Goal: Navigation & Orientation: Understand site structure

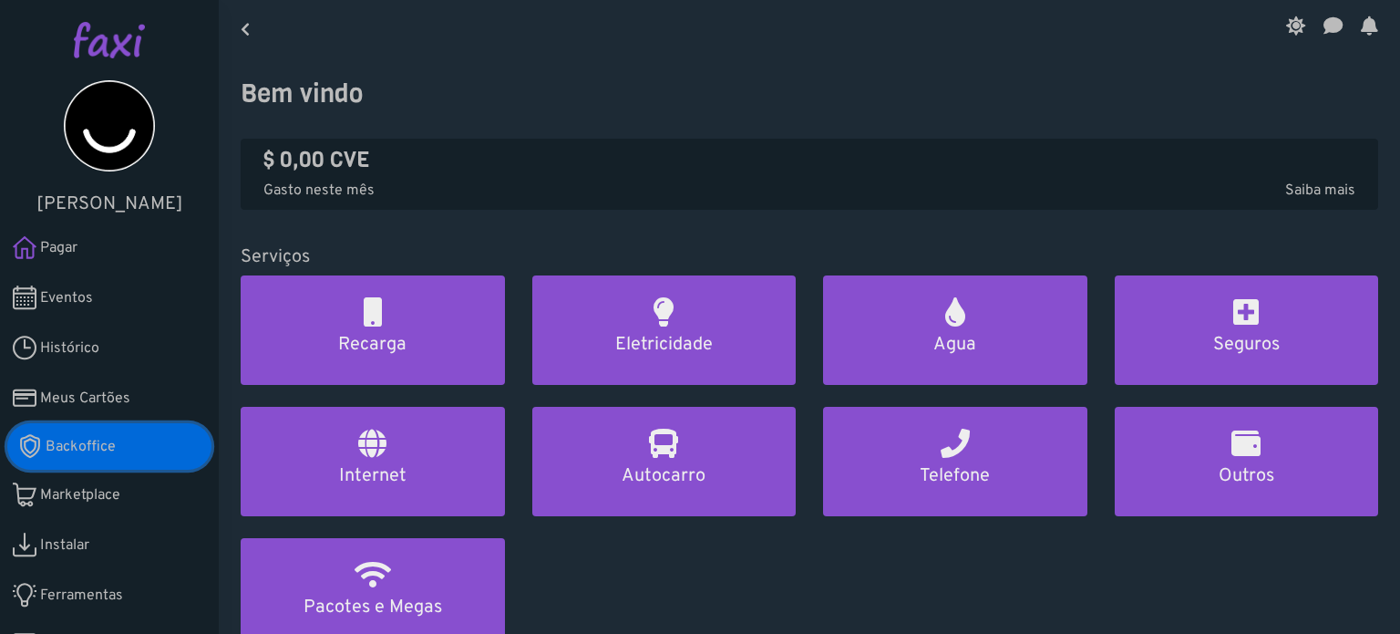
click at [116, 440] on link "Backoffice" at bounding box center [109, 446] width 204 height 46
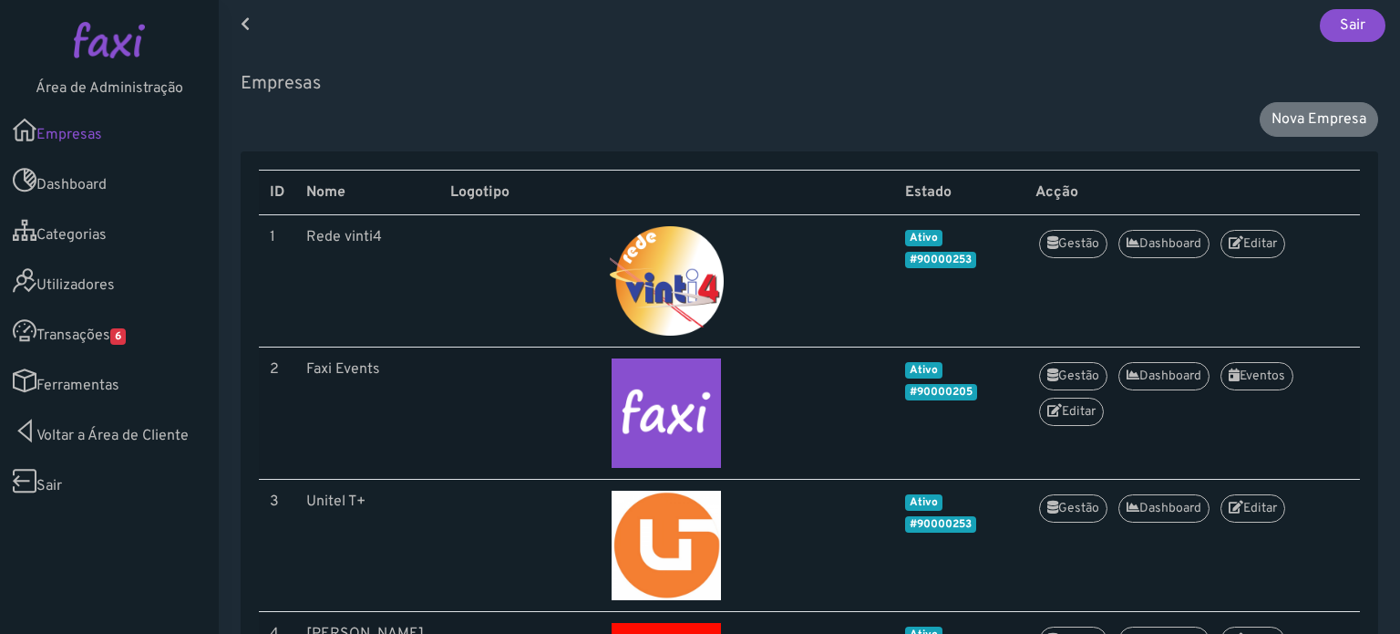
click at [125, 338] on span "6" at bounding box center [117, 336] width 15 height 16
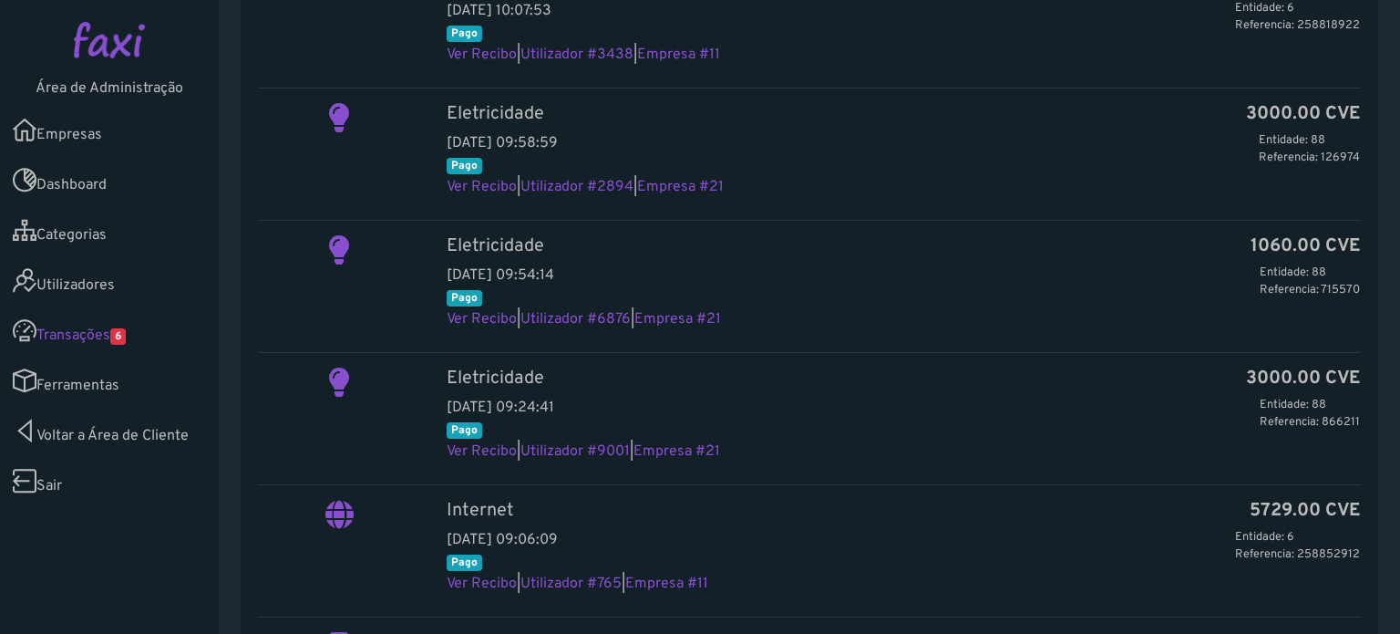
scroll to position [759, 0]
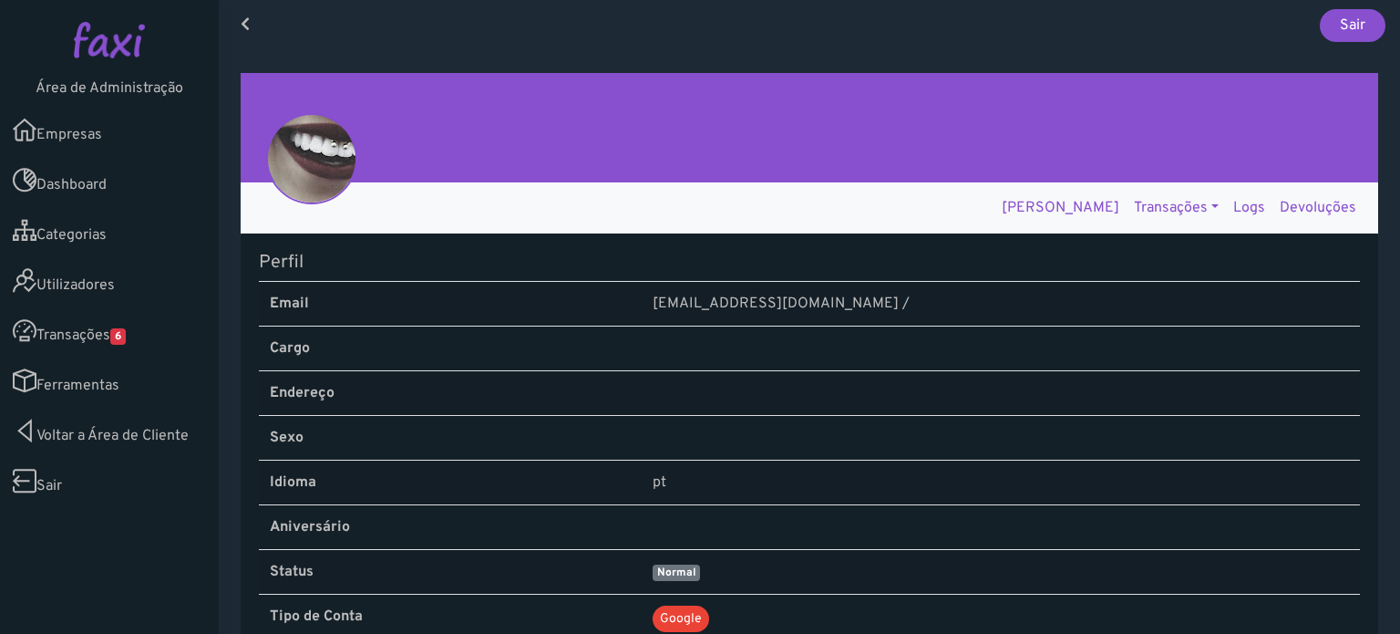
click at [1139, 200] on link "Transações" at bounding box center [1176, 208] width 99 height 36
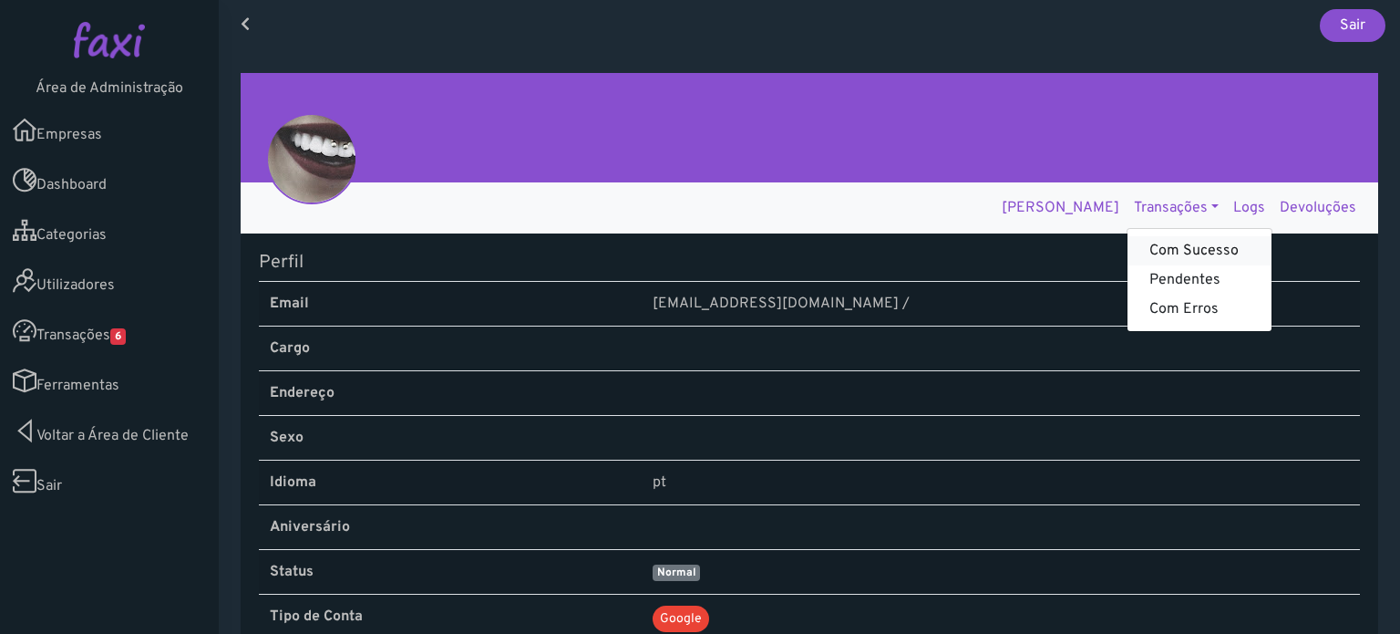
click at [1160, 250] on link "Com Sucesso" at bounding box center [1200, 250] width 144 height 29
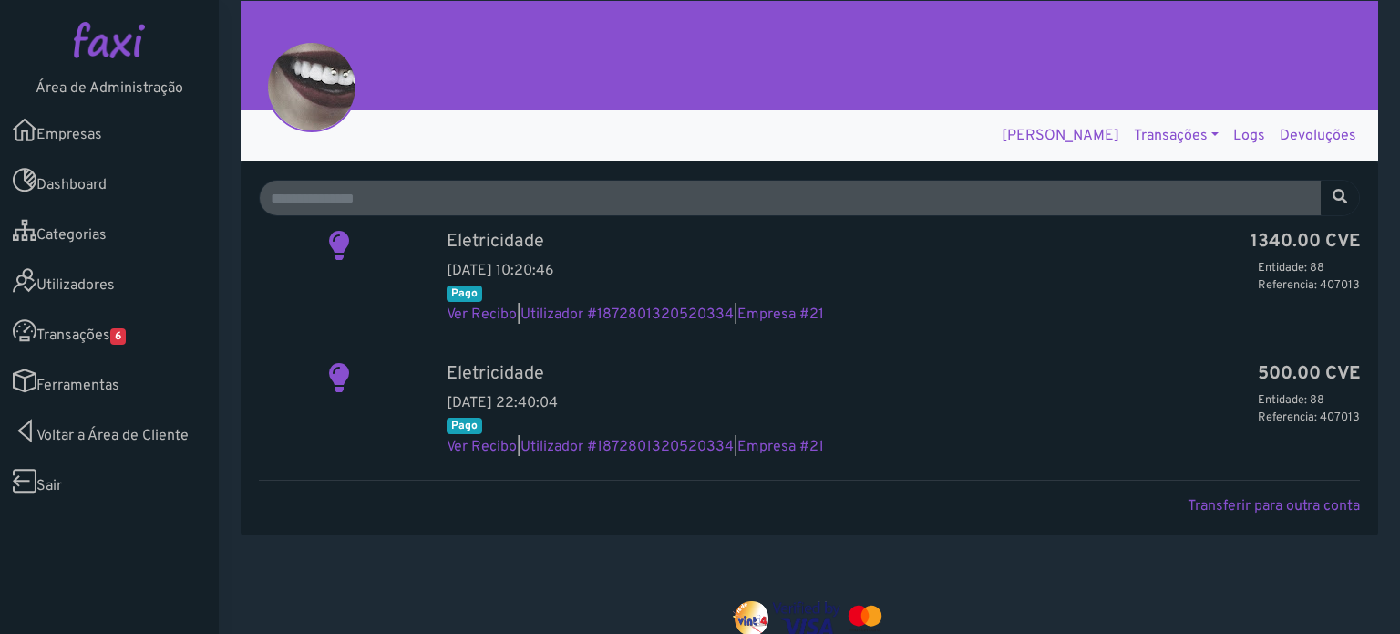
scroll to position [77, 0]
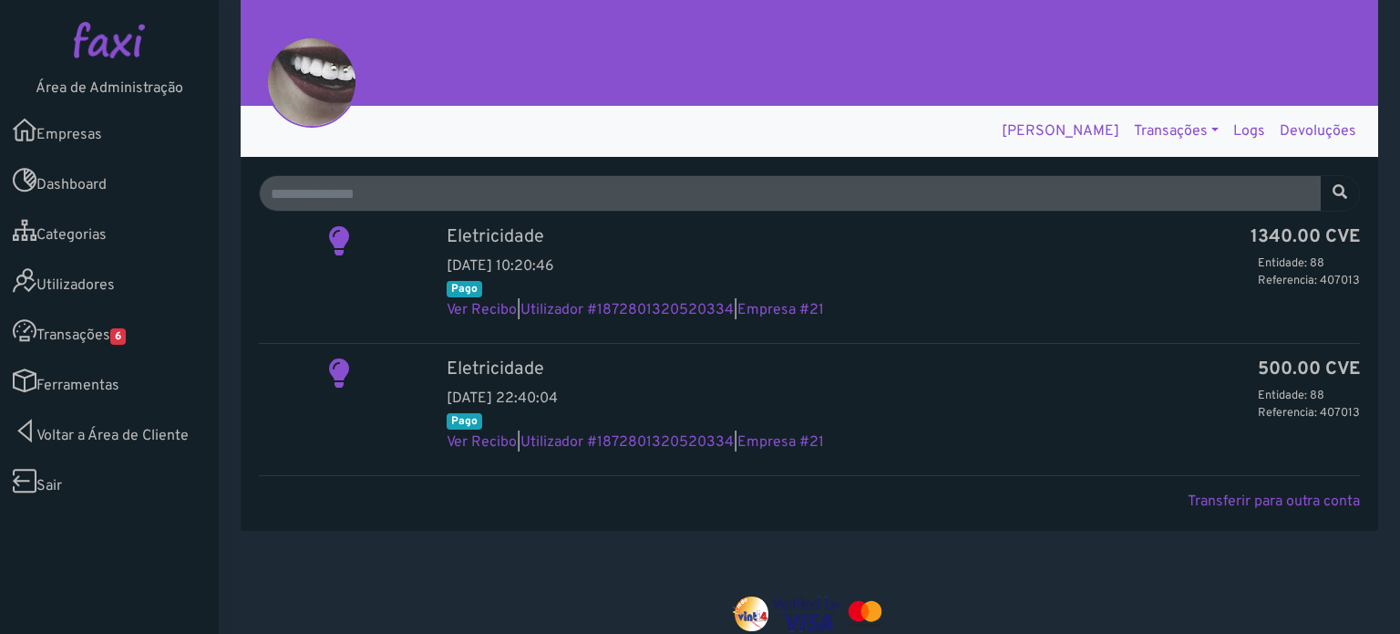
click at [1233, 119] on link "Logs" at bounding box center [1249, 131] width 46 height 36
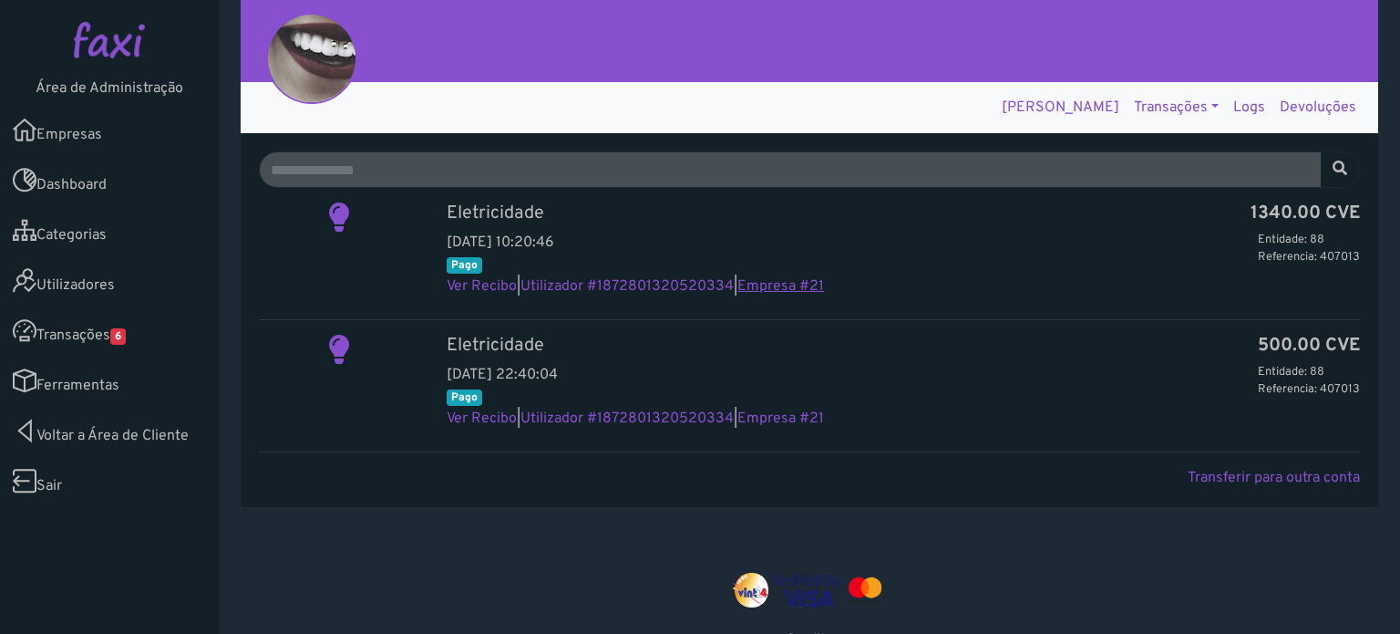
scroll to position [113, 0]
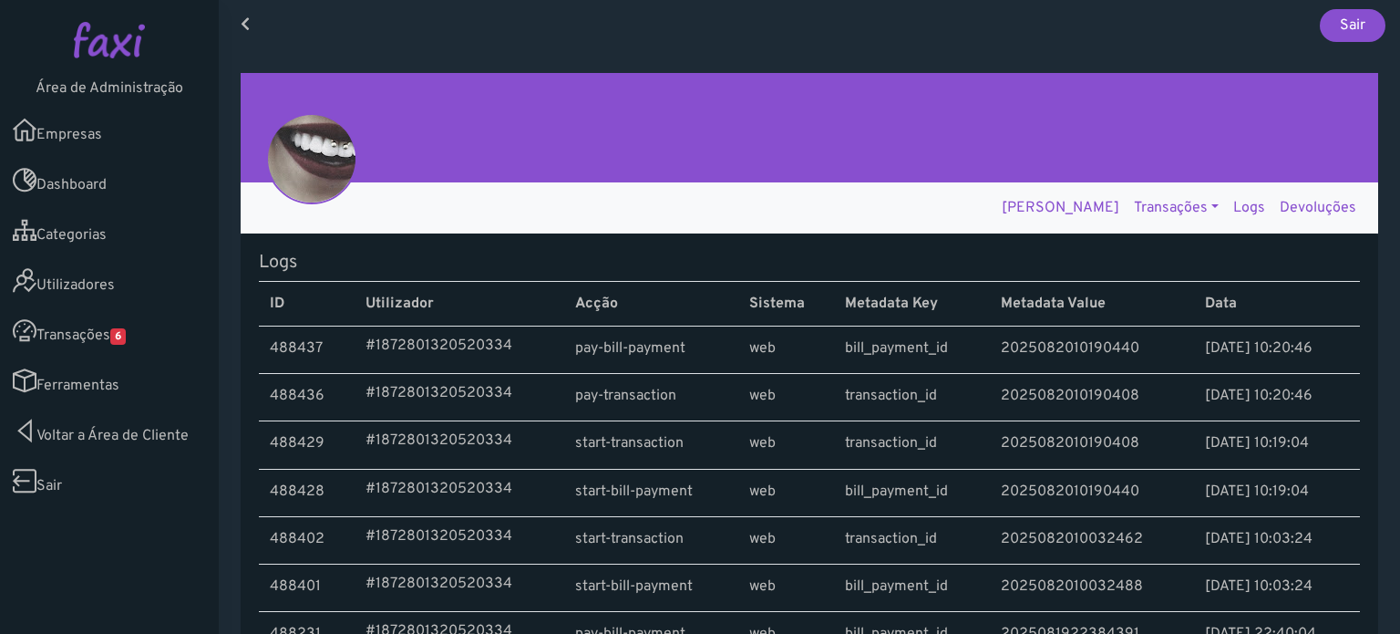
click at [1163, 213] on link "Transações" at bounding box center [1176, 208] width 99 height 36
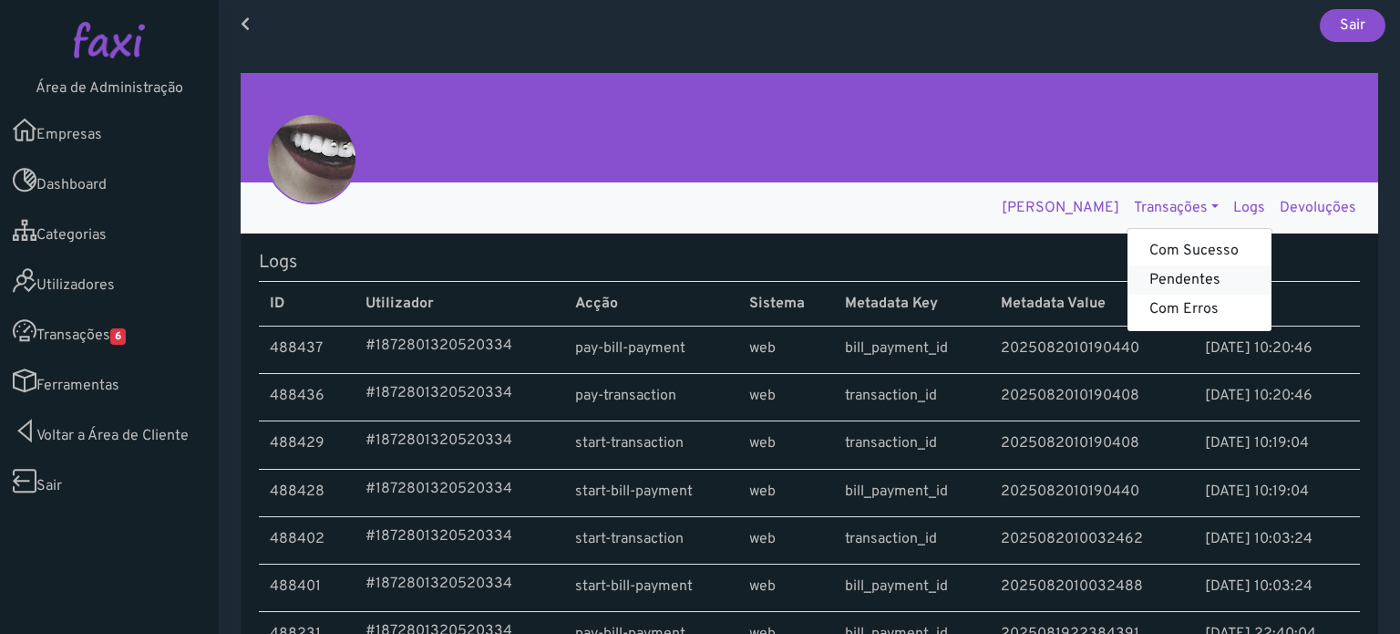
click at [1137, 280] on link "Pendentes" at bounding box center [1200, 279] width 144 height 29
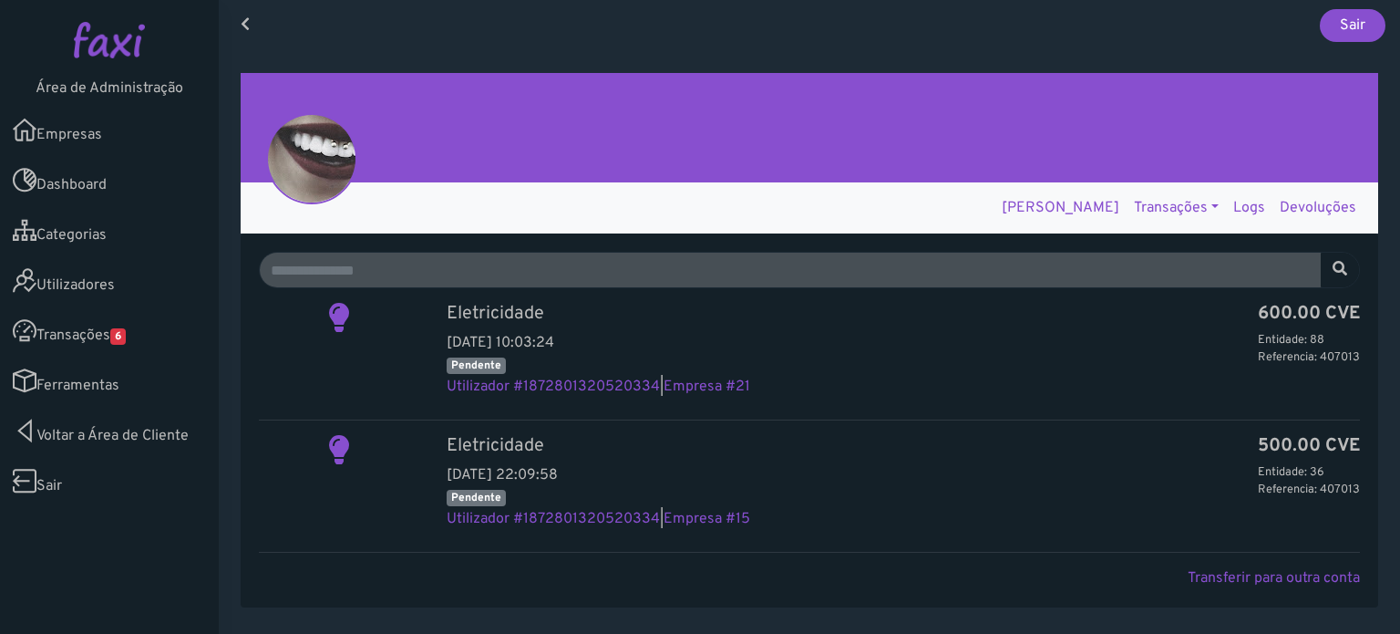
click at [1155, 214] on link "Transações" at bounding box center [1176, 208] width 99 height 36
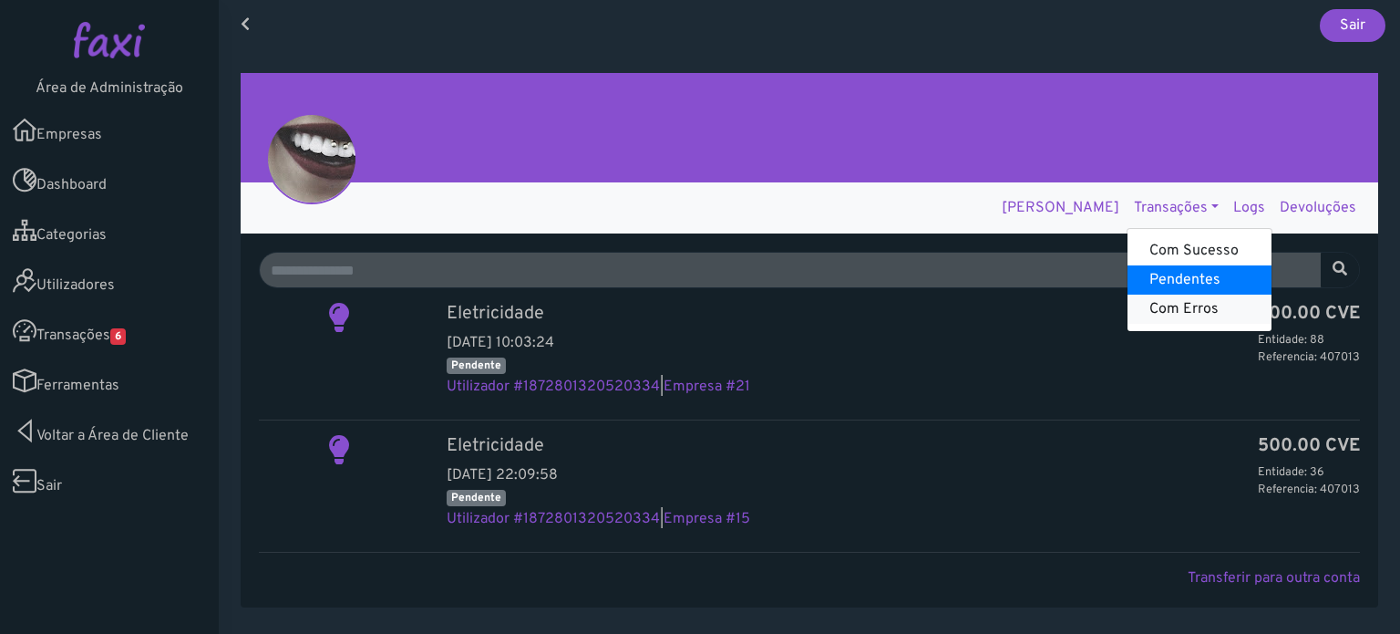
click at [1158, 308] on link "Com Erros" at bounding box center [1200, 308] width 144 height 29
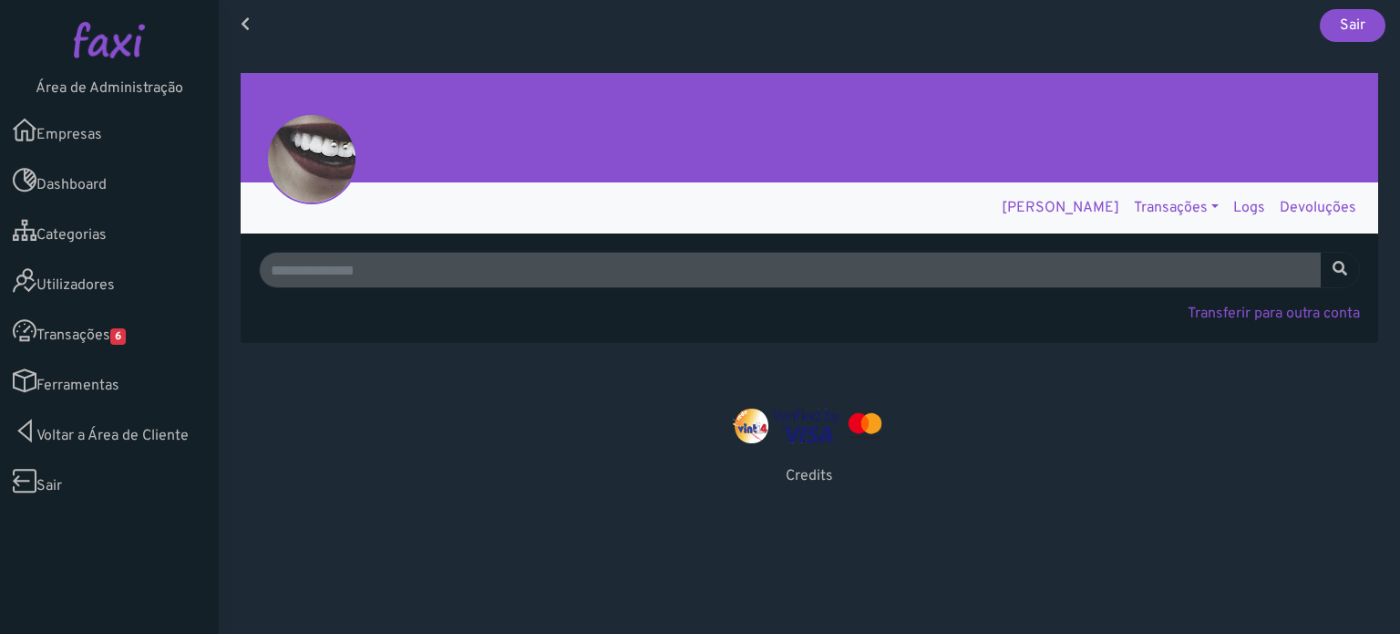
click at [1149, 203] on link "Transações" at bounding box center [1176, 208] width 99 height 36
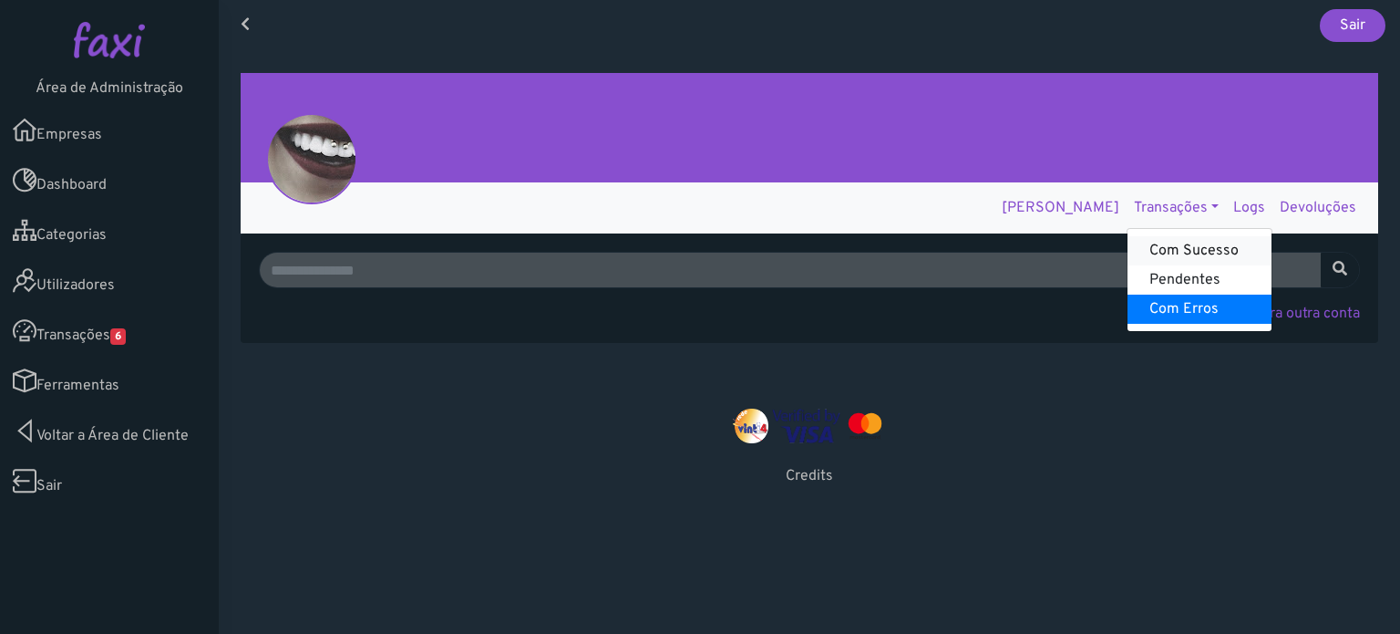
click at [1148, 243] on link "Com Sucesso" at bounding box center [1200, 250] width 144 height 29
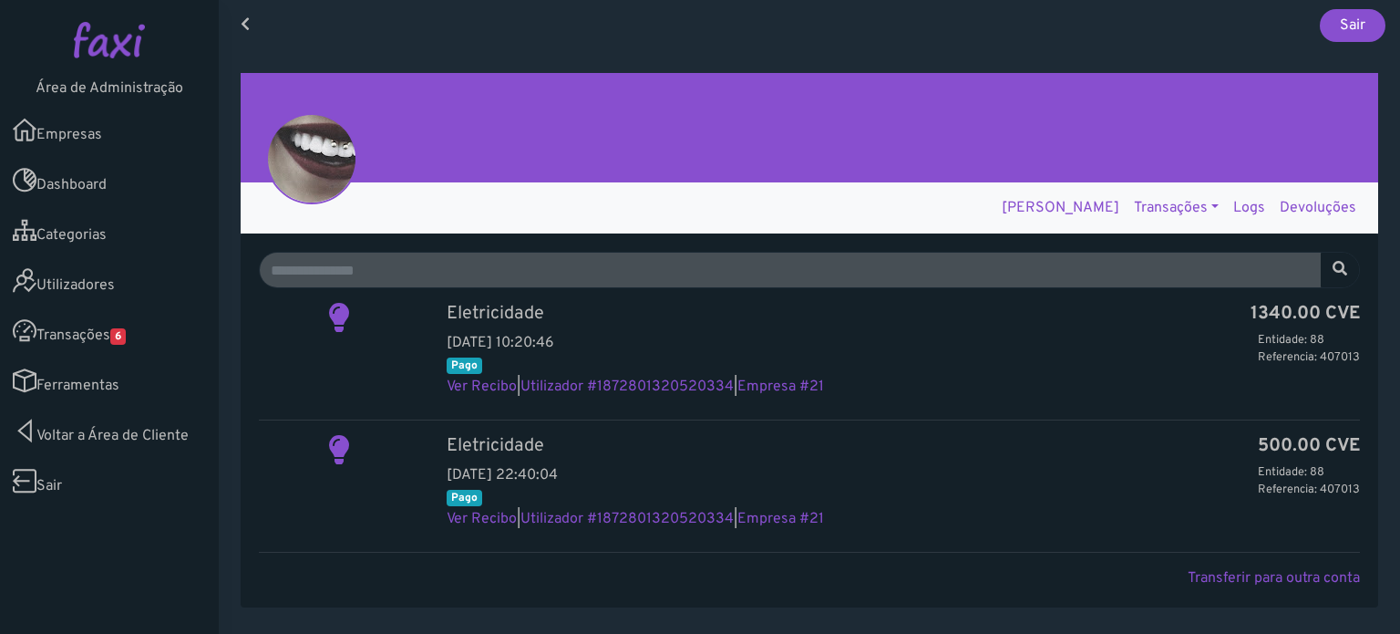
click at [72, 335] on link "Transações 6" at bounding box center [109, 330] width 219 height 50
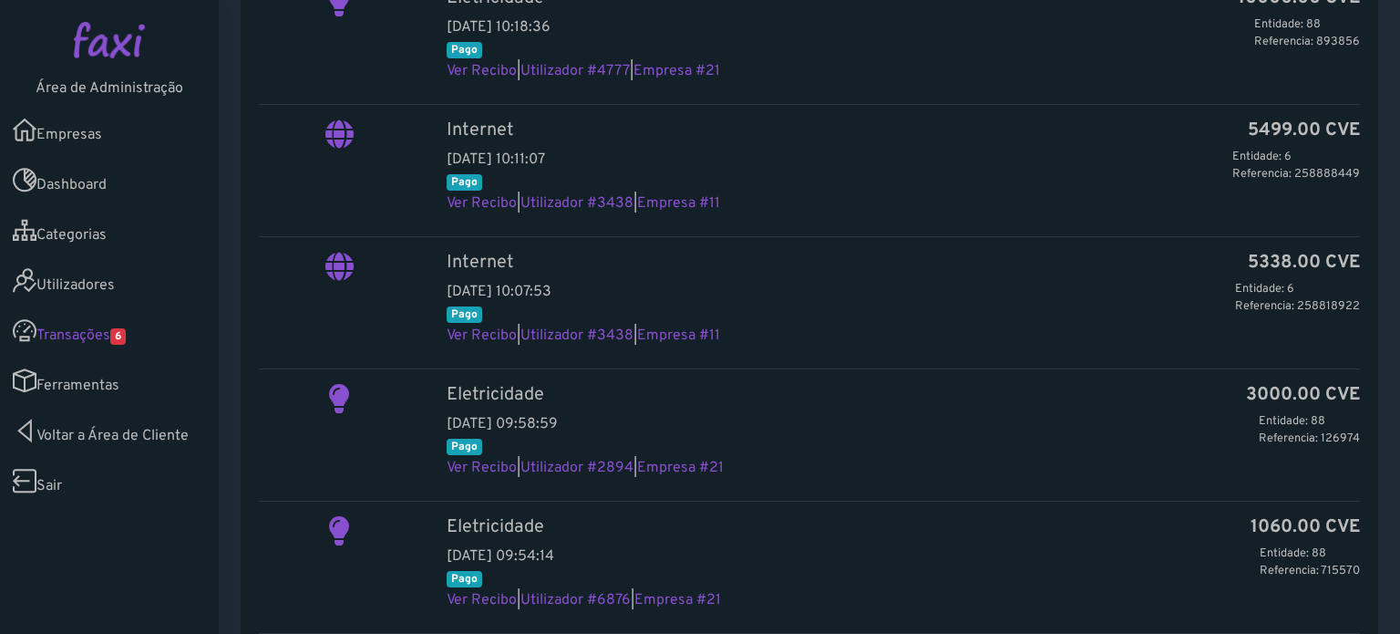
scroll to position [456, 0]
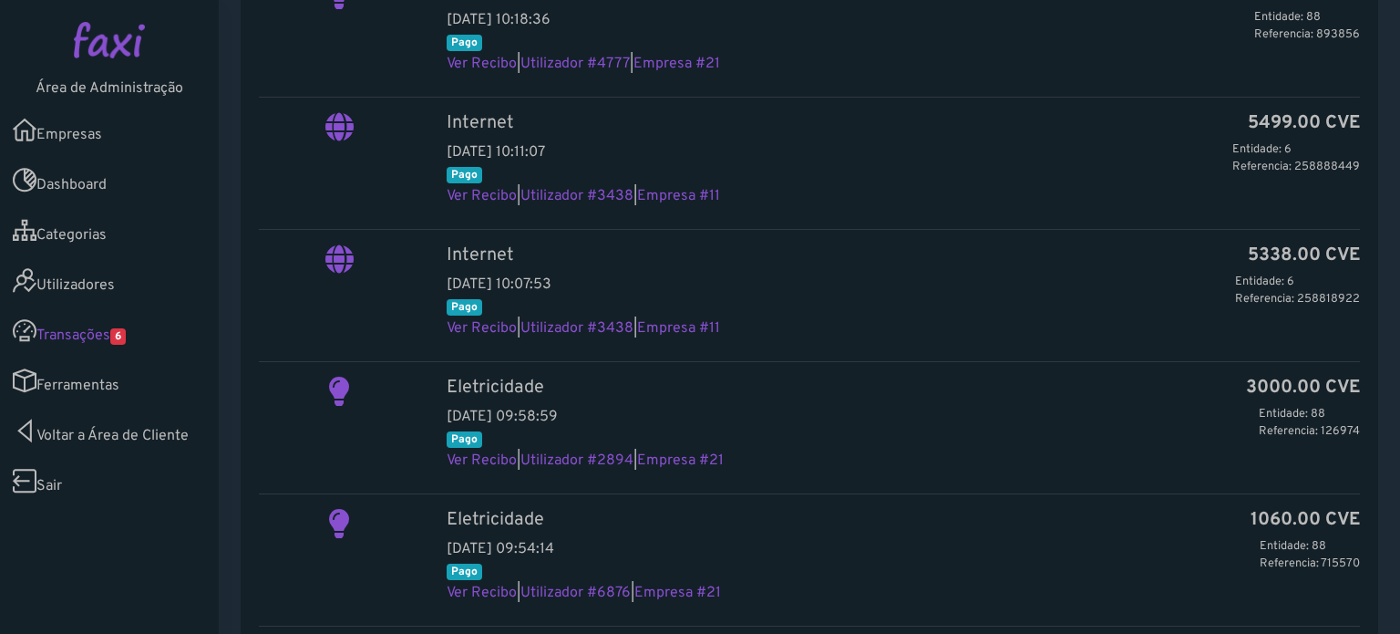
click at [39, 391] on link "Ferramentas" at bounding box center [109, 381] width 219 height 50
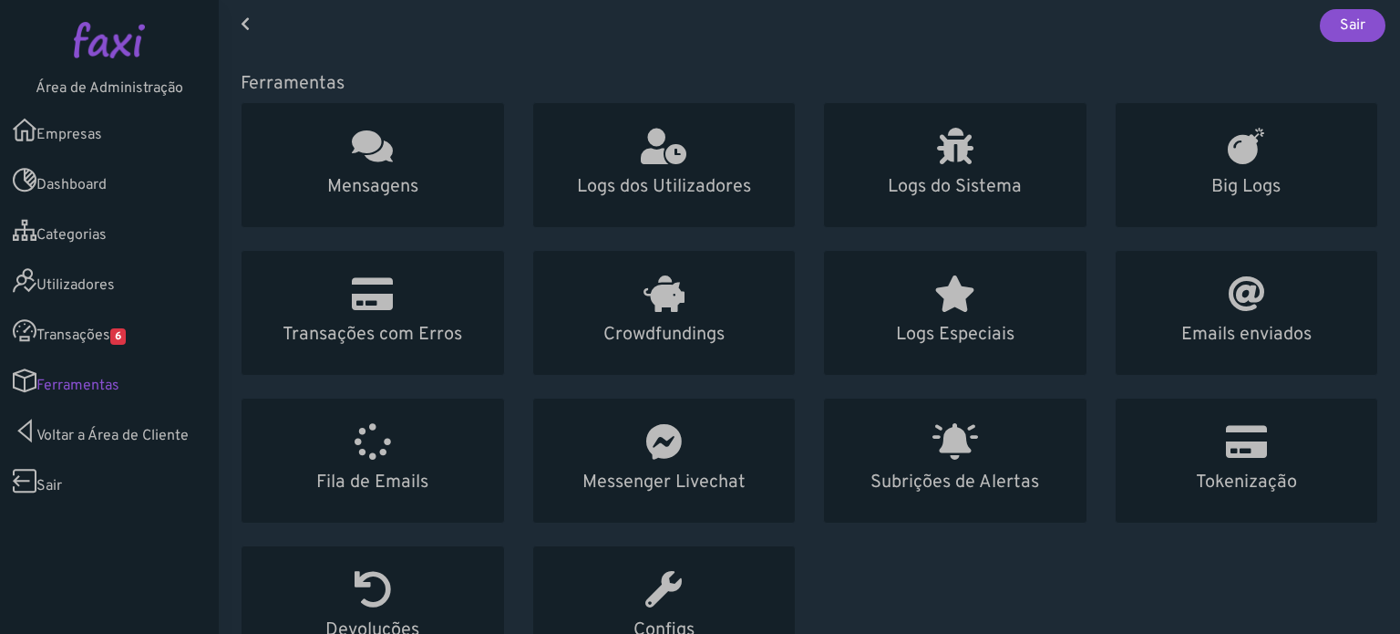
click at [79, 125] on link "Empresas" at bounding box center [109, 130] width 219 height 50
